Goal: Transaction & Acquisition: Purchase product/service

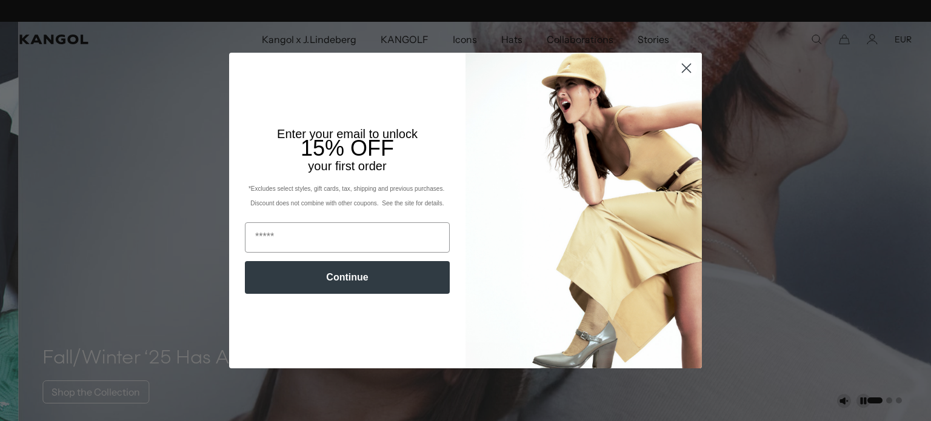
scroll to position [0, 250]
click at [680, 64] on circle "Close dialog" at bounding box center [686, 68] width 20 height 20
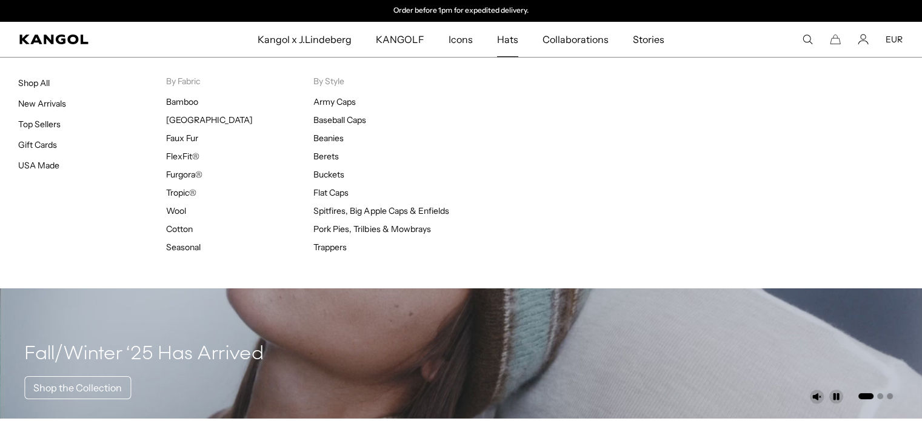
click at [514, 42] on span "Hats" at bounding box center [507, 39] width 21 height 35
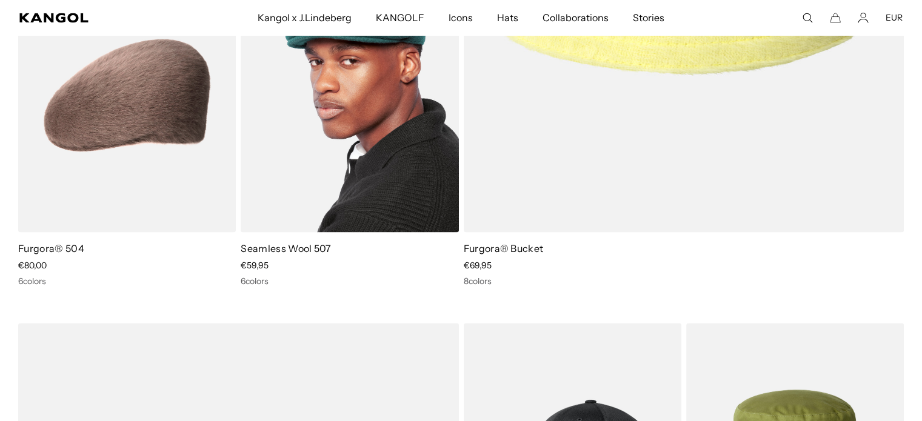
scroll to position [0, 250]
click at [325, 198] on img at bounding box center [350, 95] width 218 height 273
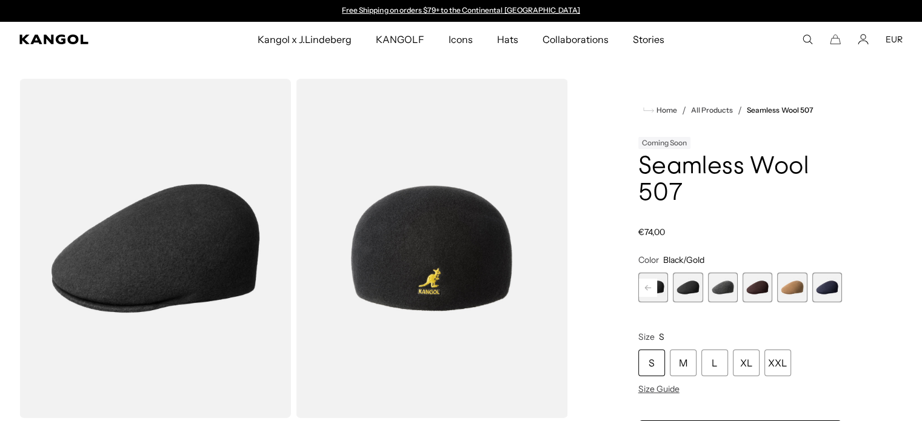
click at [679, 292] on span "5 of 9" at bounding box center [688, 288] width 30 height 30
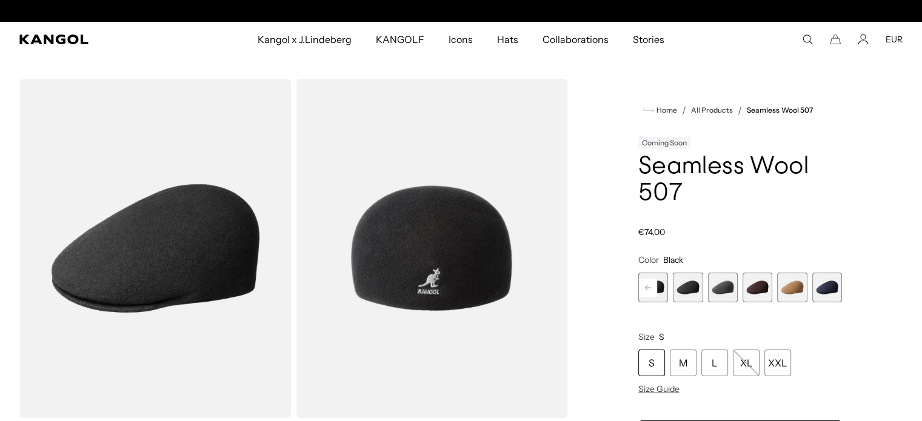
scroll to position [0, 250]
click at [724, 290] on span "6 of 9" at bounding box center [723, 288] width 30 height 30
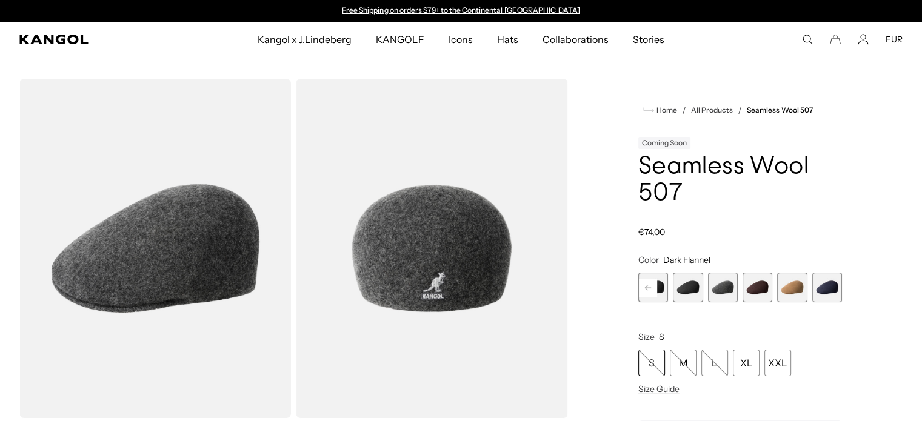
click at [754, 295] on span "7 of 9" at bounding box center [757, 288] width 30 height 30
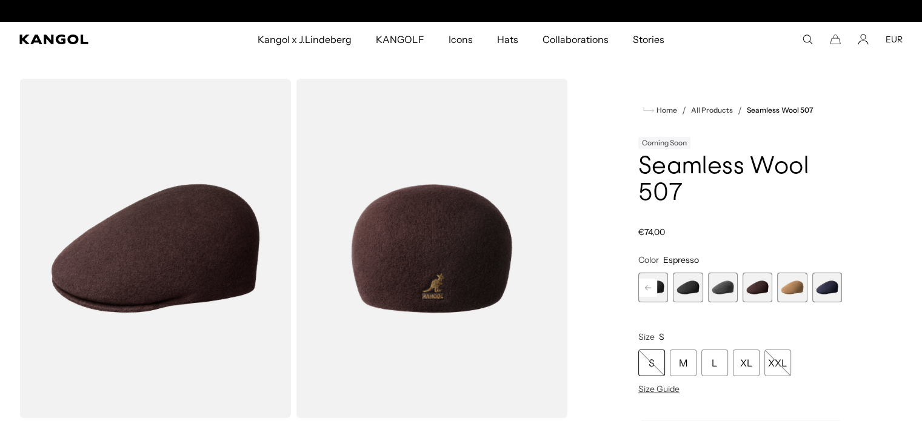
scroll to position [0, 250]
click at [788, 290] on span "8 of 9" at bounding box center [792, 288] width 30 height 30
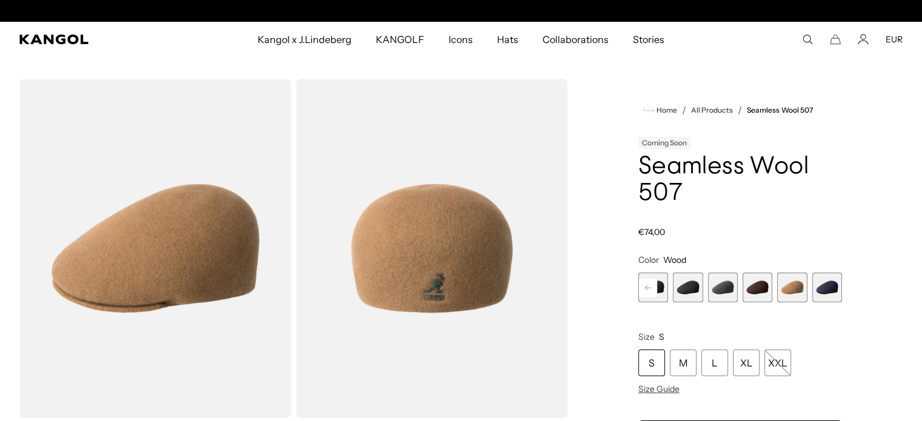
click at [814, 289] on span "9 of 9" at bounding box center [827, 288] width 30 height 30
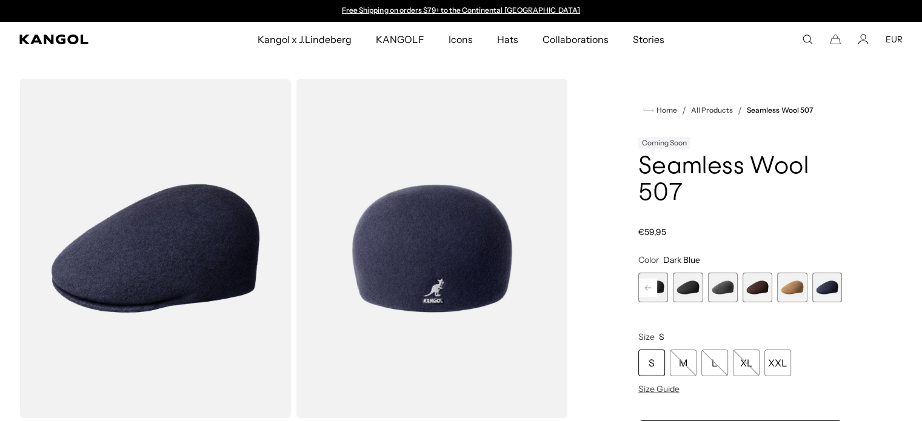
click at [794, 286] on span "8 of 9" at bounding box center [792, 288] width 30 height 30
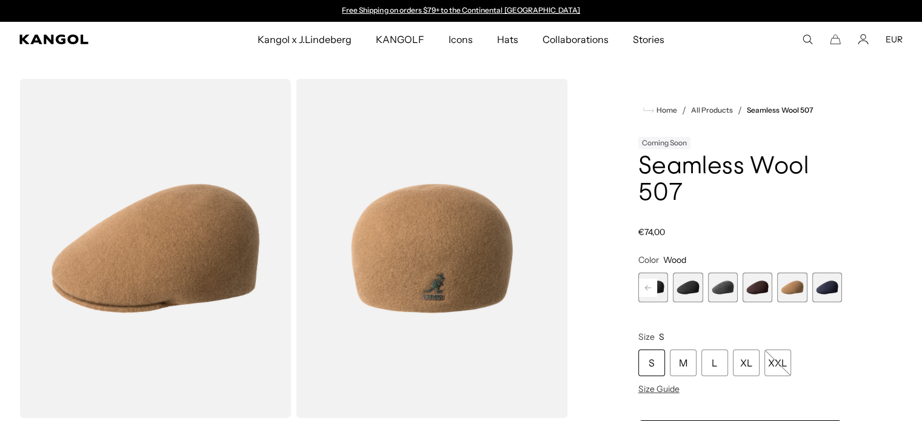
click at [760, 284] on span "7 of 9" at bounding box center [757, 288] width 30 height 30
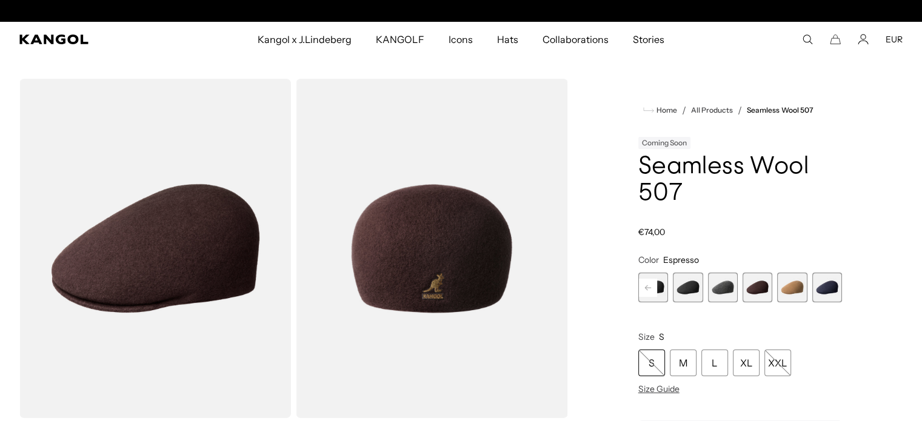
scroll to position [0, 250]
click at [732, 285] on span "6 of 9" at bounding box center [723, 288] width 30 height 30
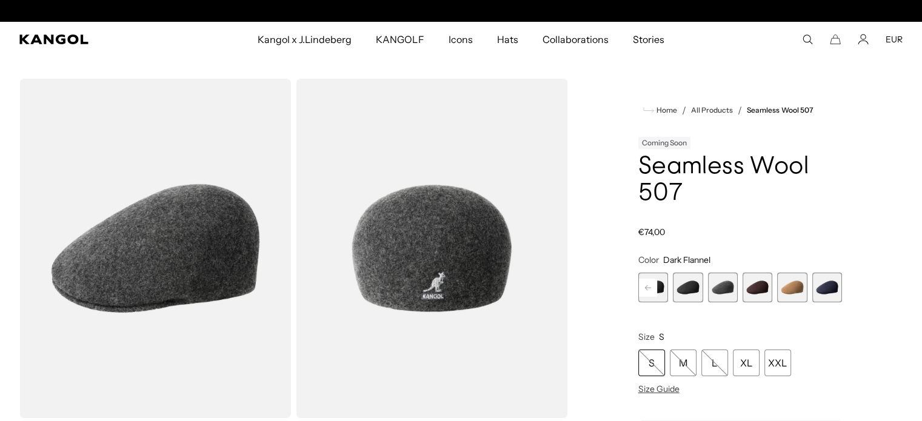
scroll to position [0, 250]
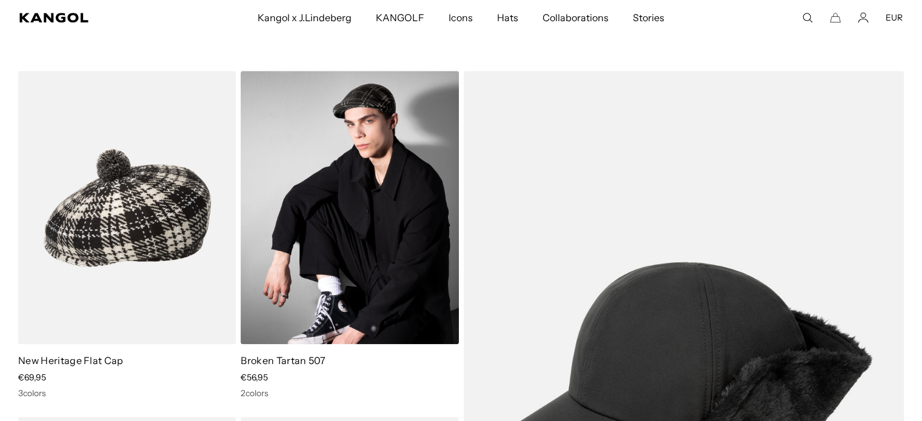
scroll to position [5745, 0]
click at [332, 162] on img at bounding box center [350, 208] width 218 height 273
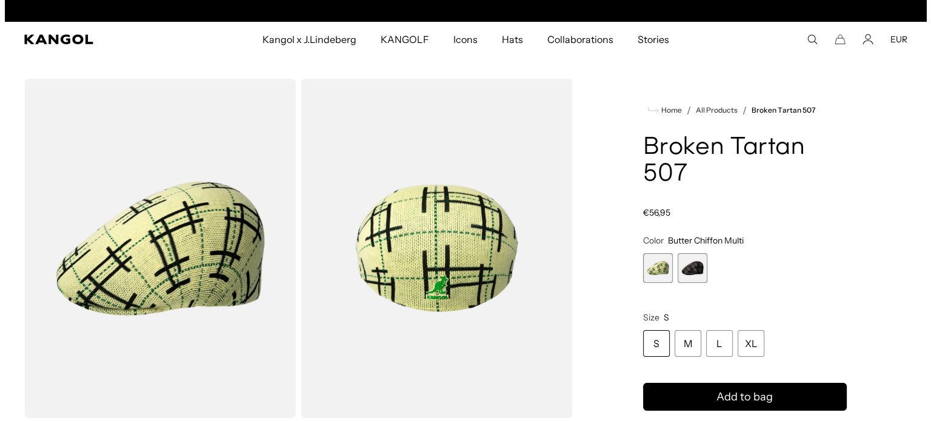
scroll to position [0, 250]
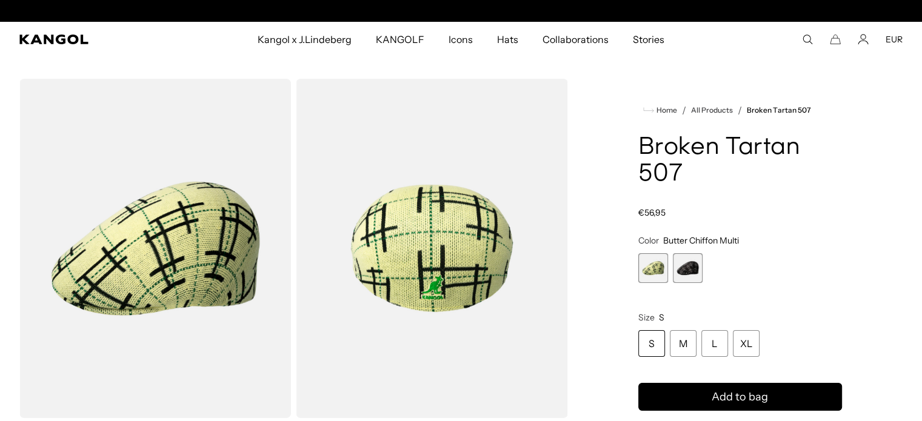
click at [227, 238] on img "Gallery Viewer" at bounding box center [155, 248] width 272 height 339
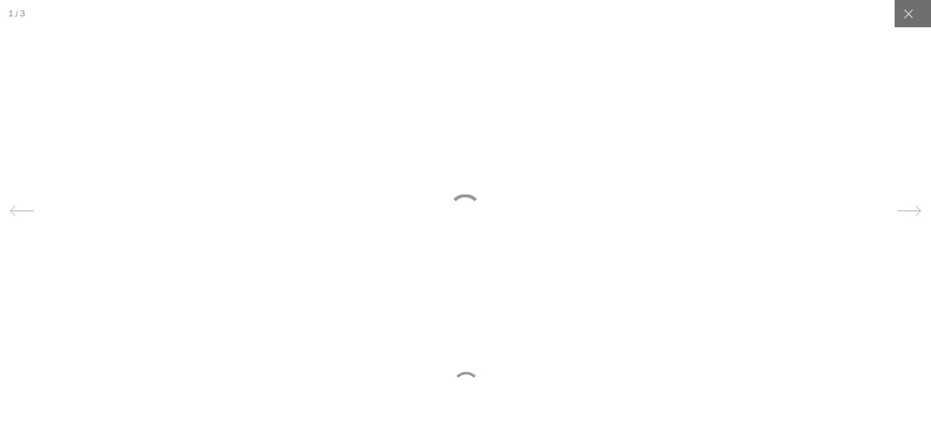
scroll to position [0, 0]
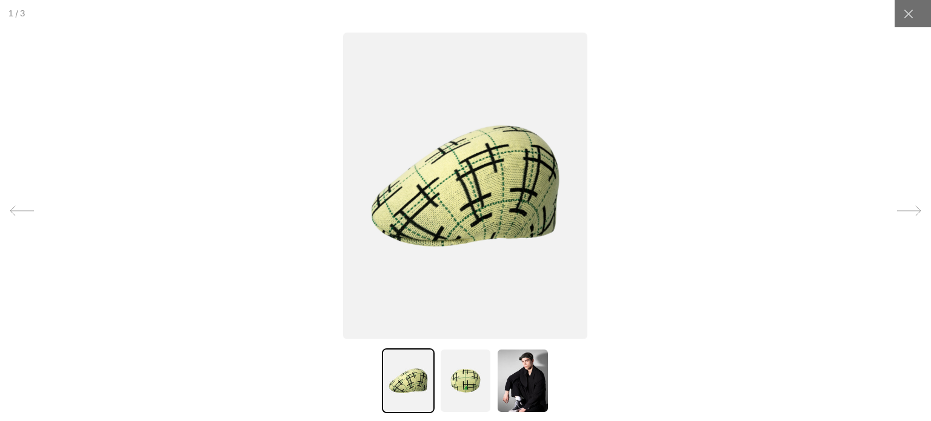
click at [485, 207] on img at bounding box center [465, 186] width 244 height 306
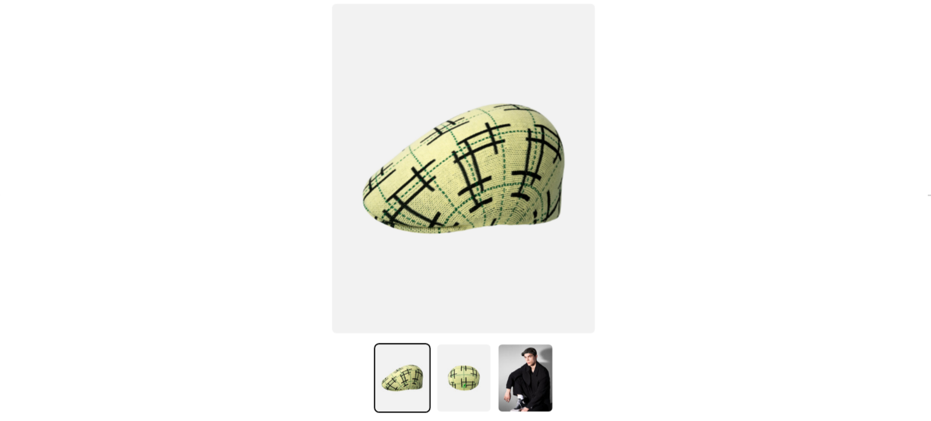
scroll to position [0, 250]
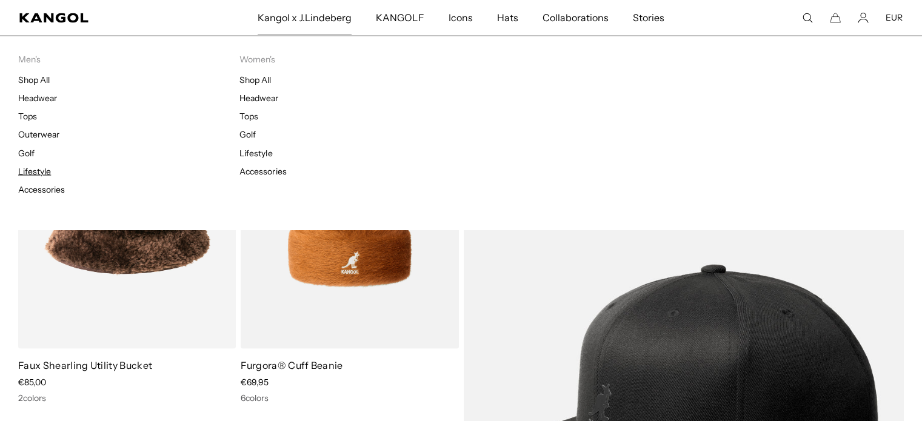
scroll to position [0, 250]
click at [41, 175] on link "Lifestyle" at bounding box center [34, 170] width 33 height 11
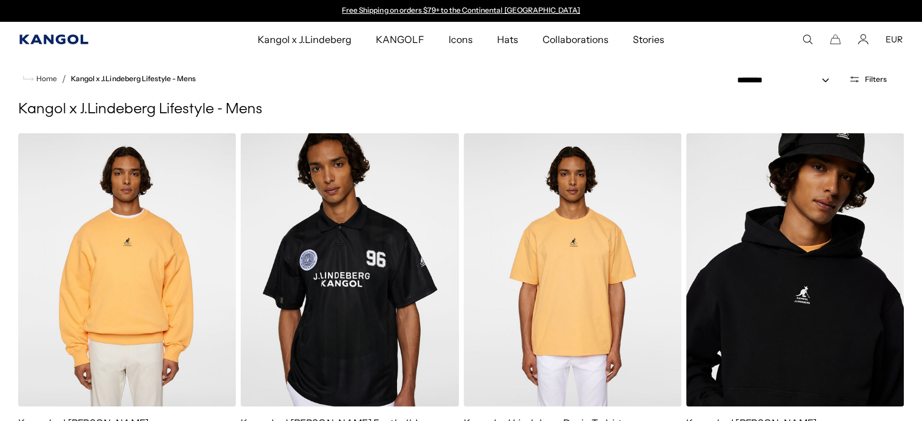
click at [34, 43] on icon "Kangol" at bounding box center [54, 40] width 70 height 10
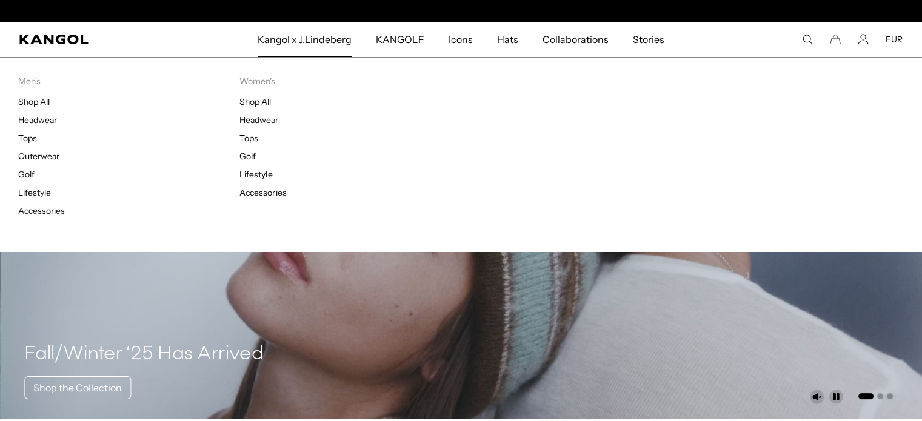
scroll to position [0, 250]
click at [273, 121] on link "Headwear" at bounding box center [258, 120] width 39 height 11
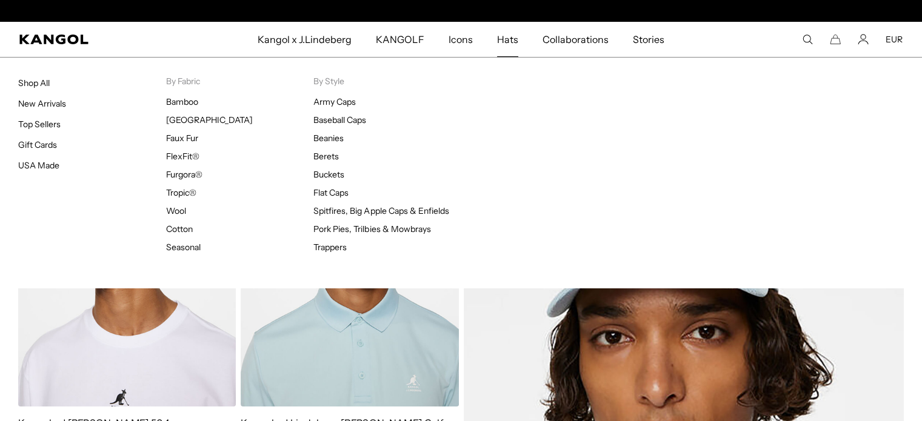
scroll to position [0, 250]
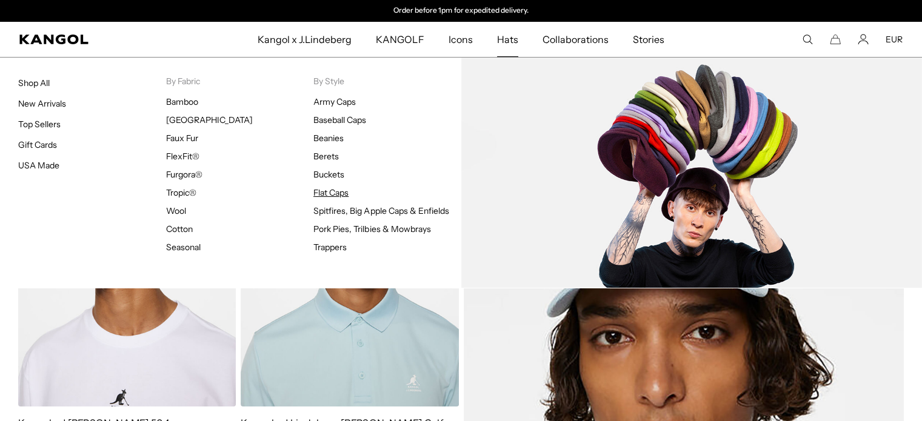
click at [332, 192] on link "Flat Caps" at bounding box center [330, 192] width 35 height 11
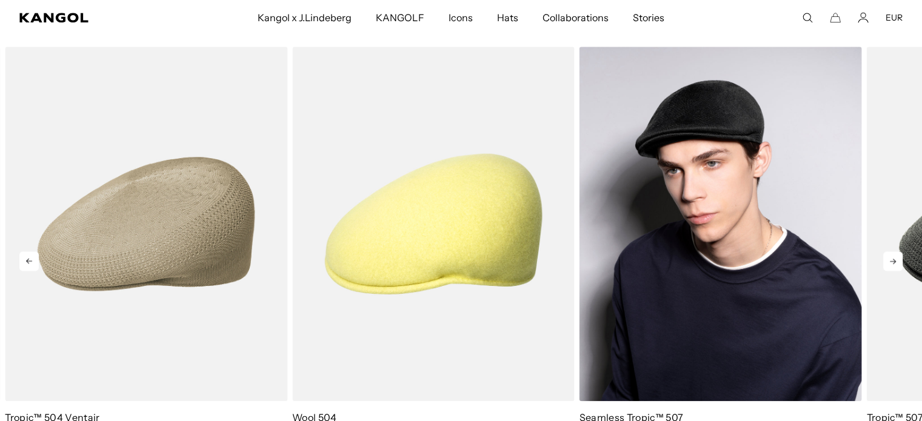
click at [675, 252] on img "3 of 10" at bounding box center [720, 224] width 282 height 355
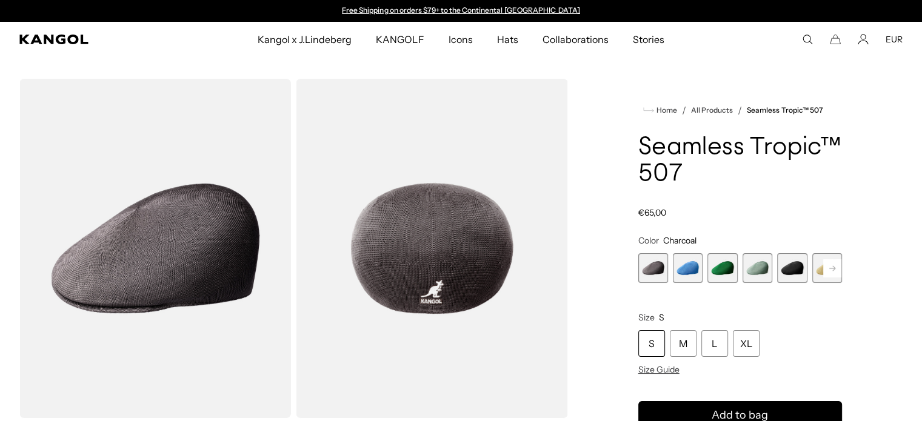
click at [689, 265] on span "2 of 12" at bounding box center [688, 268] width 30 height 30
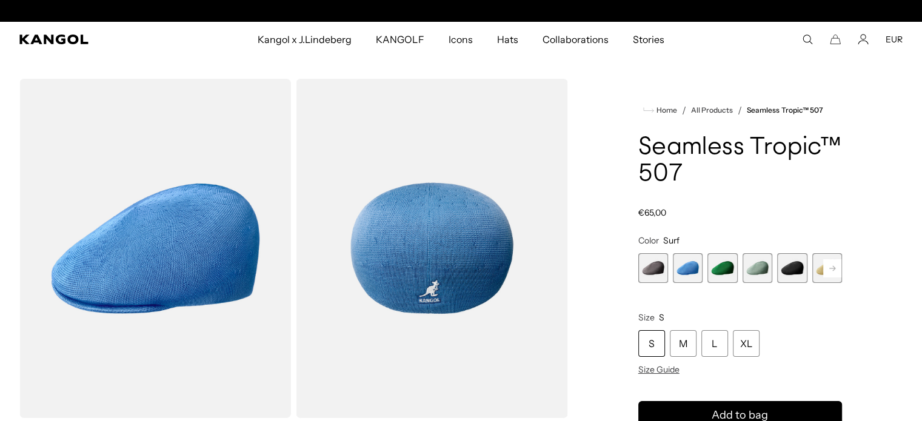
scroll to position [0, 250]
click at [713, 264] on span "3 of 12" at bounding box center [722, 268] width 30 height 30
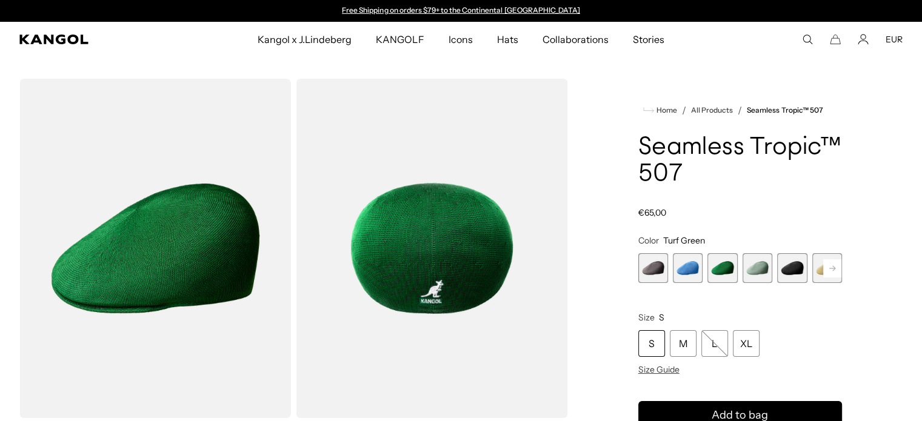
click at [759, 265] on span "4 of 12" at bounding box center [757, 268] width 30 height 30
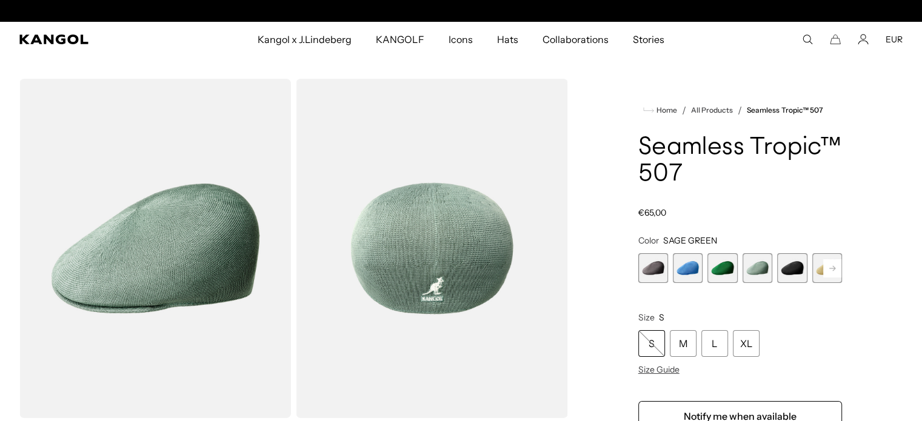
scroll to position [0, 250]
click at [790, 255] on span "5 of 12" at bounding box center [792, 268] width 30 height 30
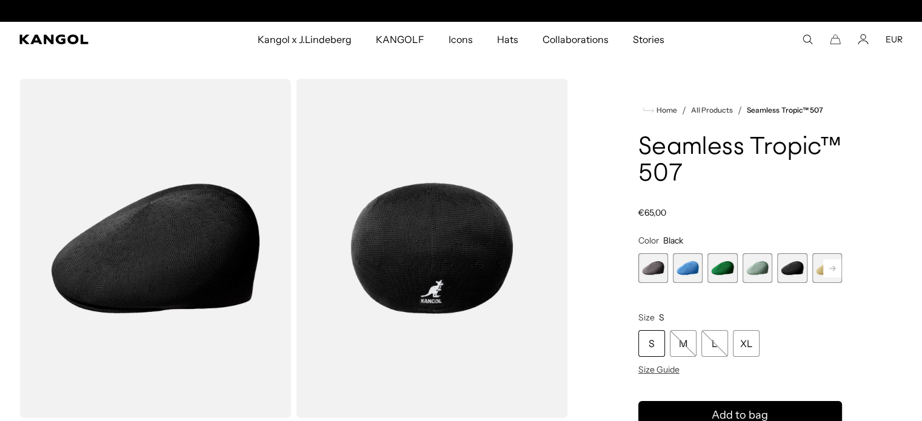
click at [826, 264] on rect at bounding box center [832, 268] width 18 height 18
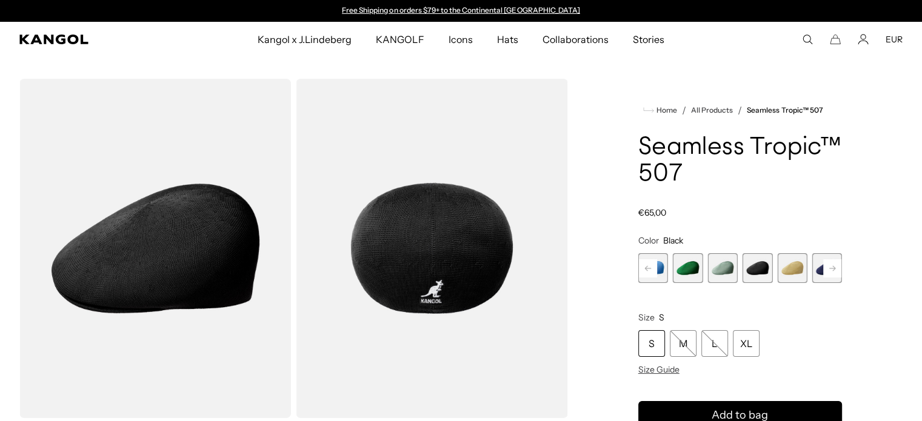
click at [795, 270] on span "6 of 12" at bounding box center [792, 268] width 30 height 30
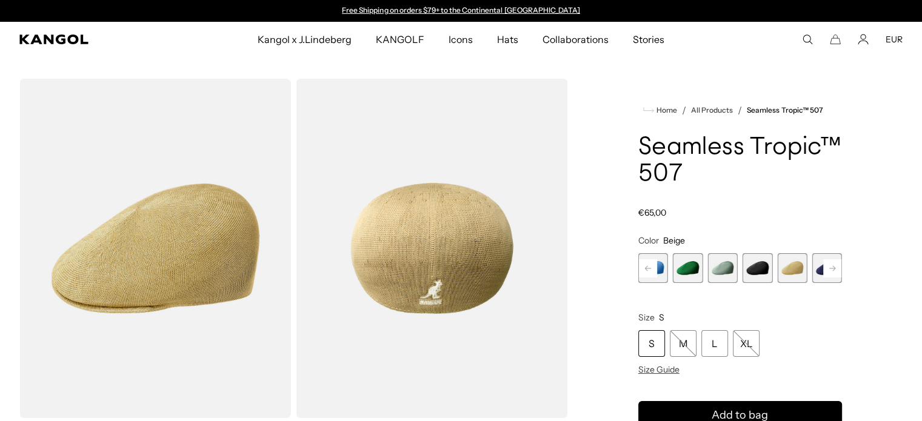
click at [756, 267] on span "5 of 12" at bounding box center [757, 268] width 30 height 30
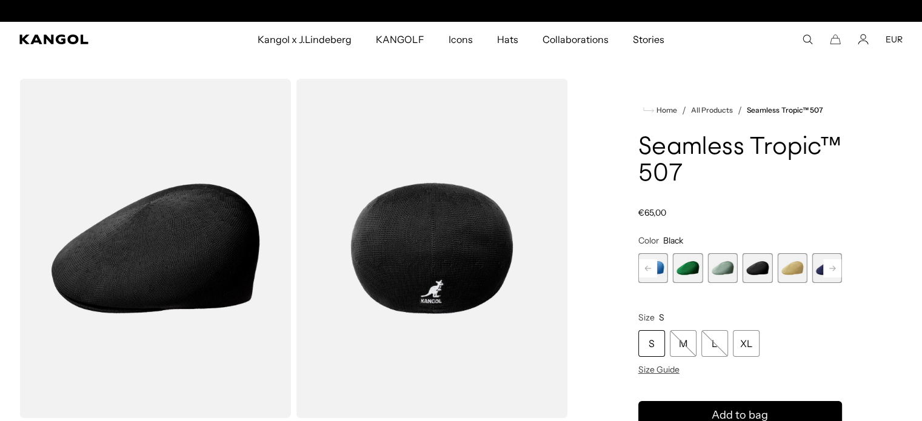
scroll to position [0, 250]
click at [823, 269] on button "Next" at bounding box center [832, 268] width 19 height 19
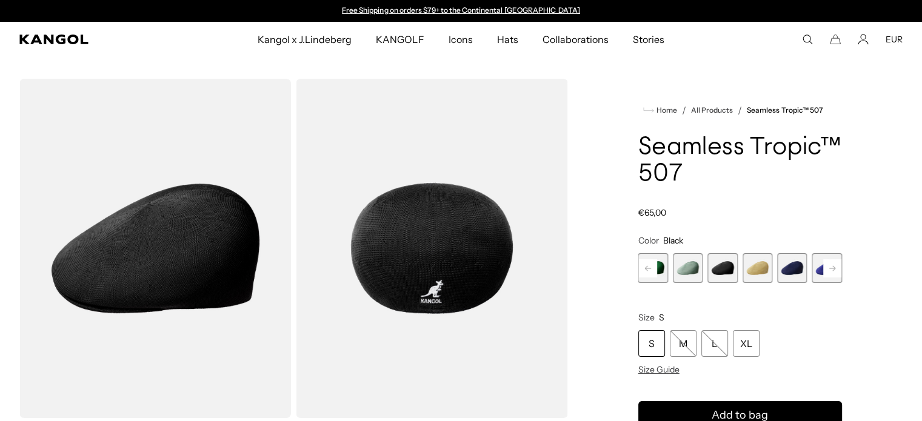
click at [795, 267] on span "7 of 12" at bounding box center [792, 268] width 30 height 30
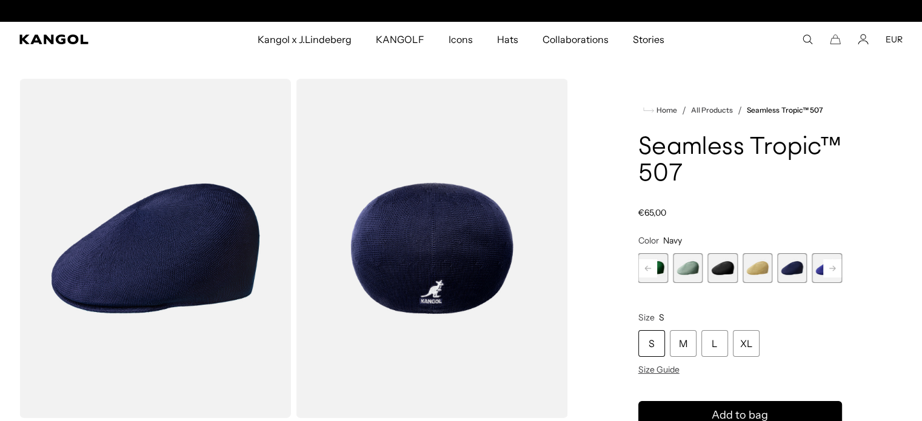
scroll to position [0, 250]
click at [829, 269] on rect at bounding box center [832, 268] width 18 height 18
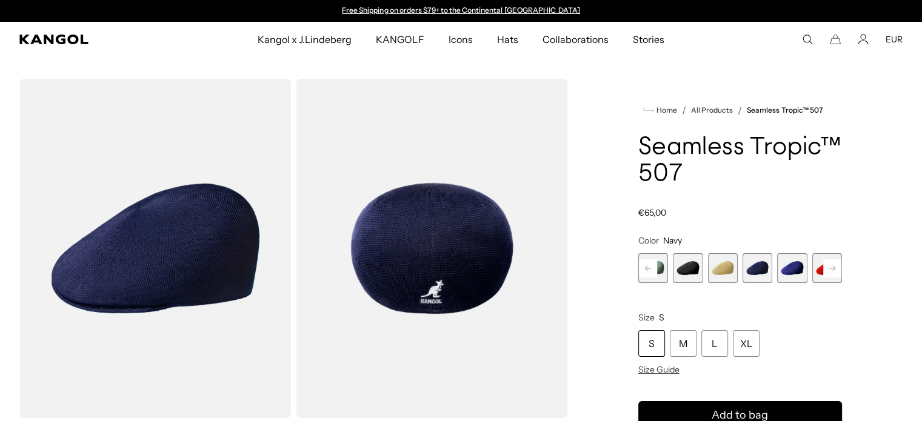
click at [829, 269] on rect at bounding box center [832, 268] width 18 height 18
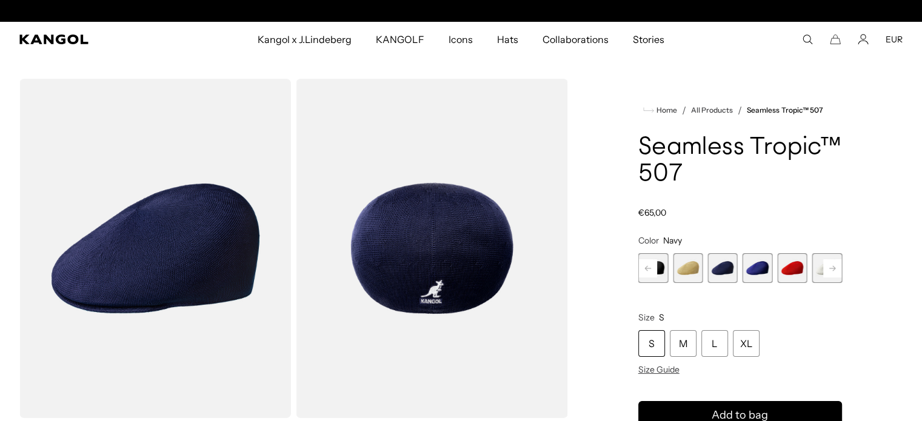
scroll to position [0, 250]
click at [795, 269] on span "9 of 12" at bounding box center [792, 268] width 30 height 30
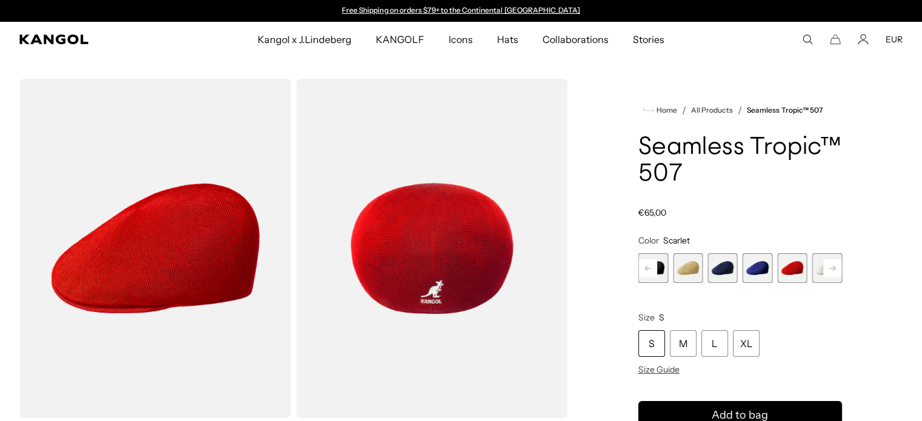
click at [646, 273] on rect at bounding box center [648, 268] width 18 height 18
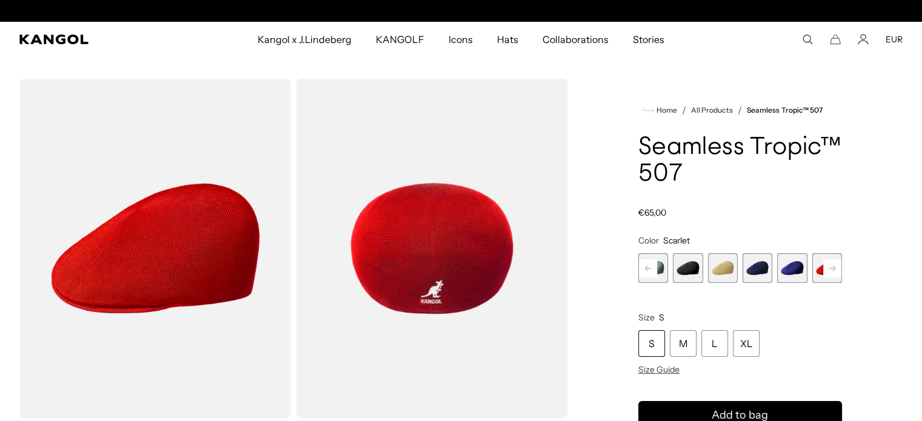
scroll to position [0, 250]
click at [646, 273] on rect at bounding box center [648, 268] width 18 height 18
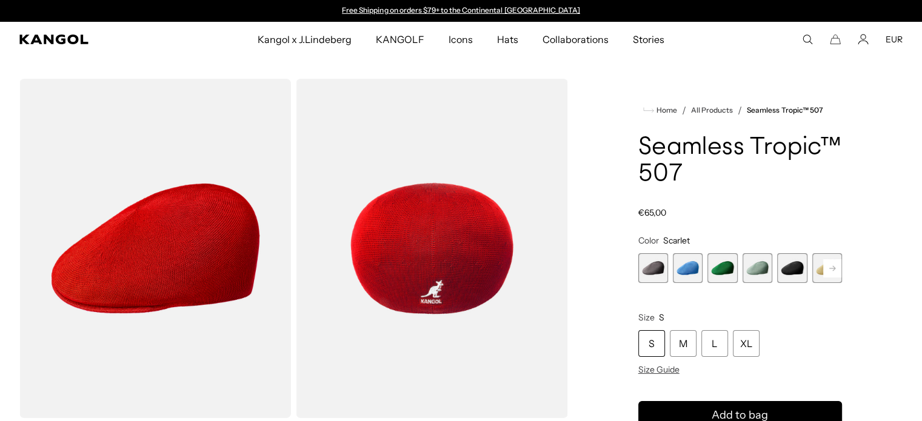
click at [646, 273] on span "1 of 12" at bounding box center [653, 268] width 30 height 30
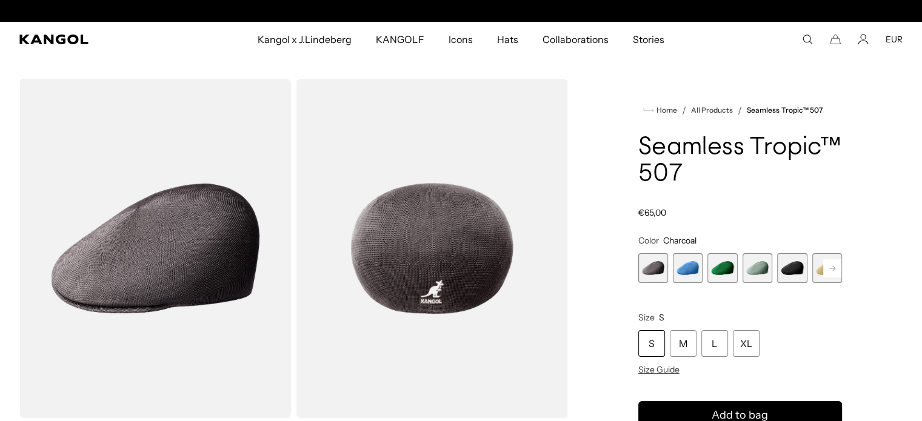
click at [796, 266] on span "5 of 12" at bounding box center [792, 268] width 30 height 30
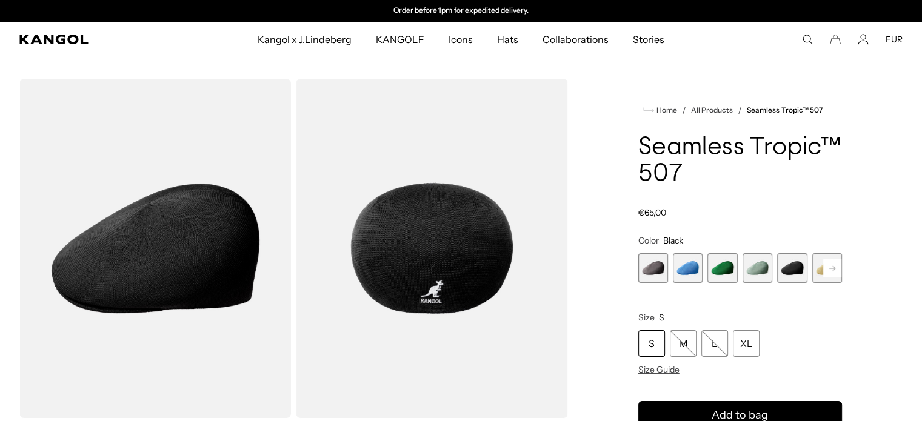
click at [646, 262] on span "1 of 12" at bounding box center [653, 268] width 30 height 30
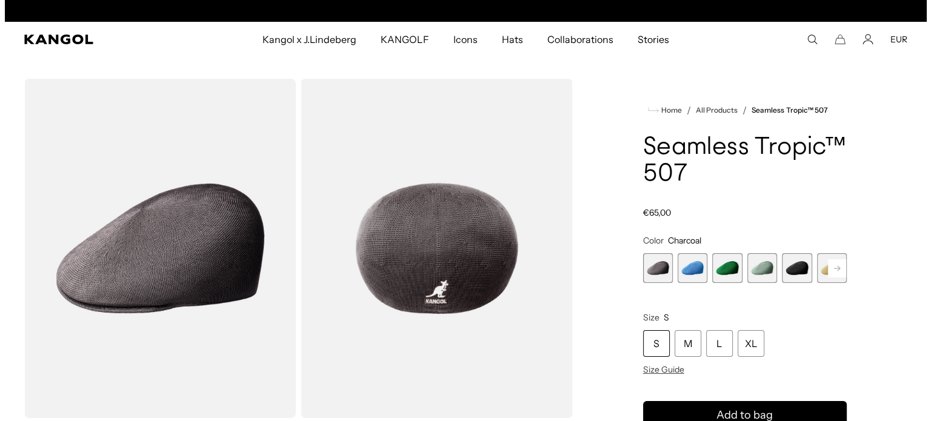
scroll to position [0, 250]
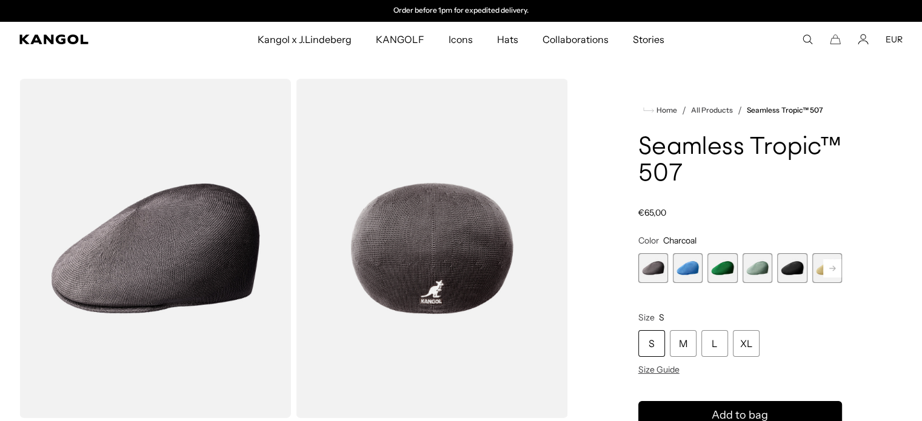
click at [463, 254] on img "Gallery Viewer" at bounding box center [432, 248] width 272 height 339
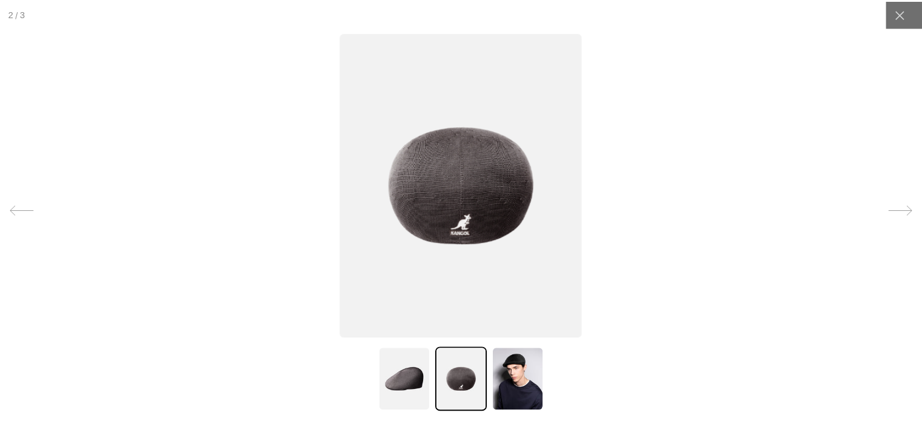
scroll to position [0, 0]
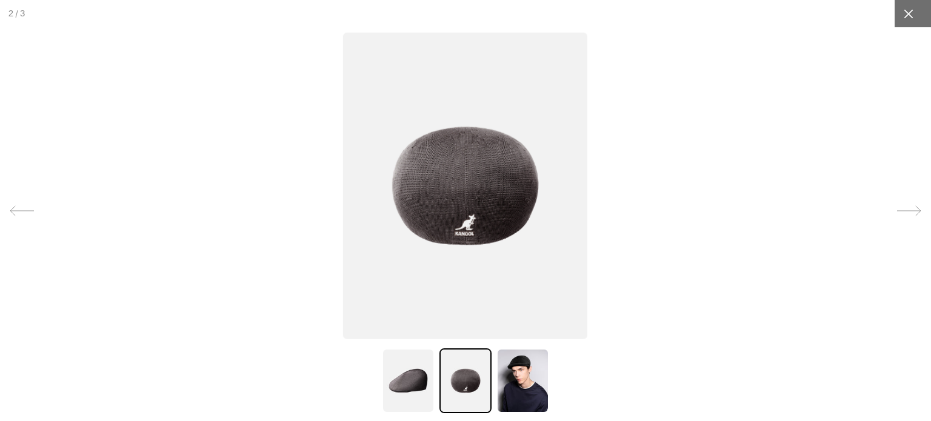
click at [903, 8] on icon at bounding box center [909, 14] width 12 height 12
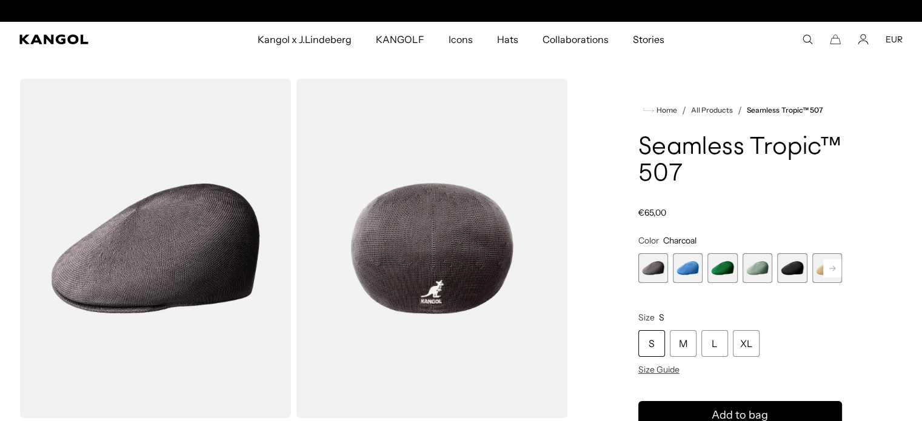
scroll to position [0, 250]
